Goal: Entertainment & Leisure: Consume media (video, audio)

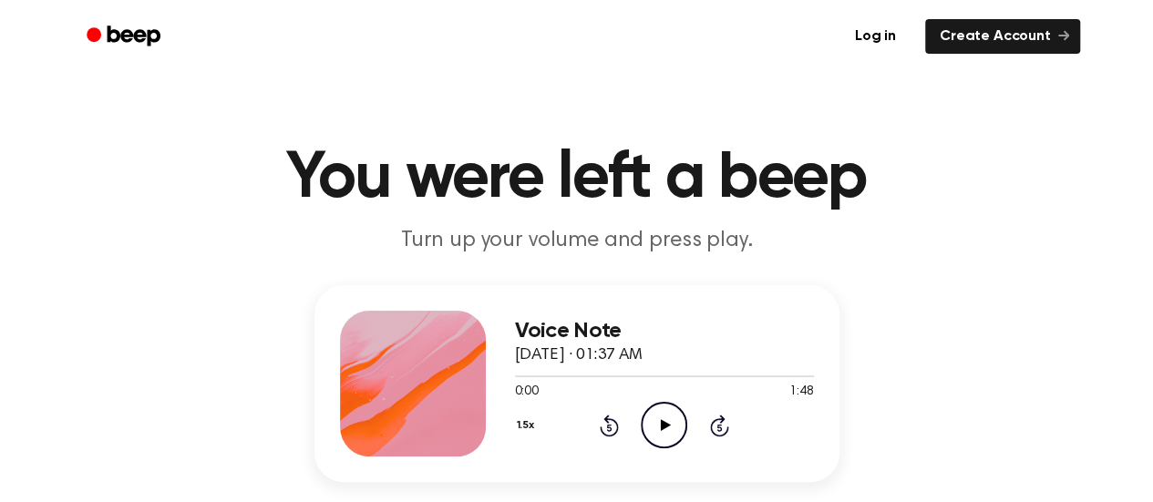
click at [656, 424] on icon "Play Audio" at bounding box center [664, 425] width 46 height 46
click at [665, 426] on icon at bounding box center [666, 425] width 10 height 12
click at [653, 438] on icon "Pause Audio" at bounding box center [664, 425] width 46 height 46
click at [653, 438] on icon "Play Audio" at bounding box center [664, 425] width 46 height 46
click at [733, 378] on div at bounding box center [664, 375] width 299 height 15
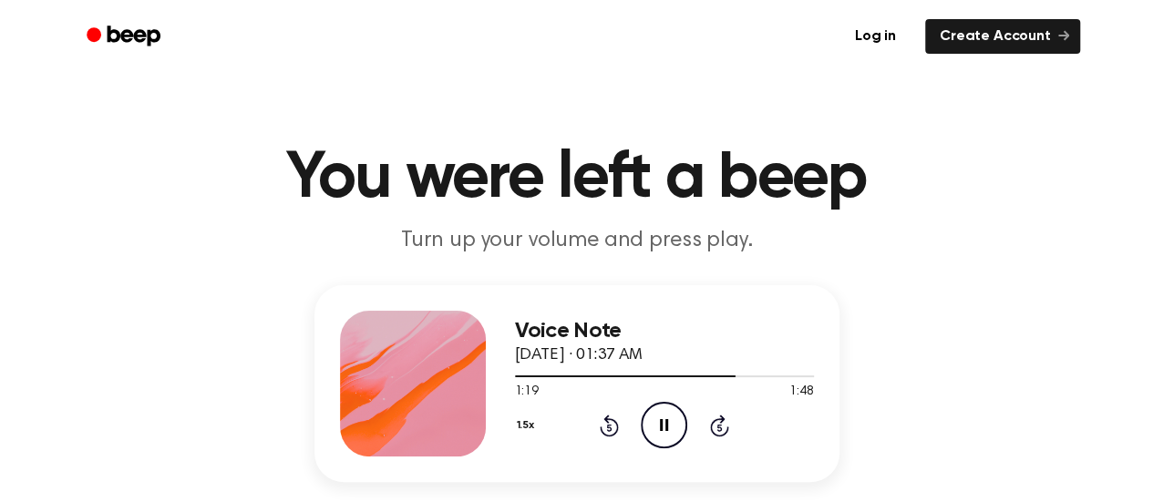
click at [669, 446] on icon "Pause Audio" at bounding box center [664, 425] width 46 height 46
